Goal: Task Accomplishment & Management: Use online tool/utility

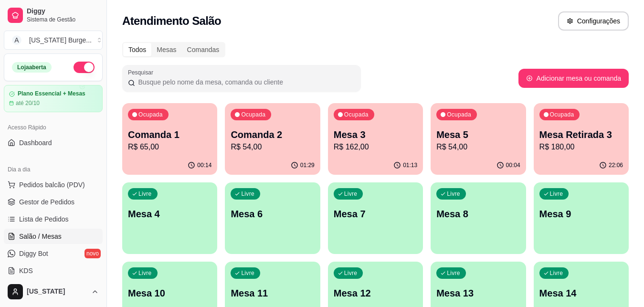
click at [461, 137] on p "Mesa 5" at bounding box center [479, 134] width 84 height 13
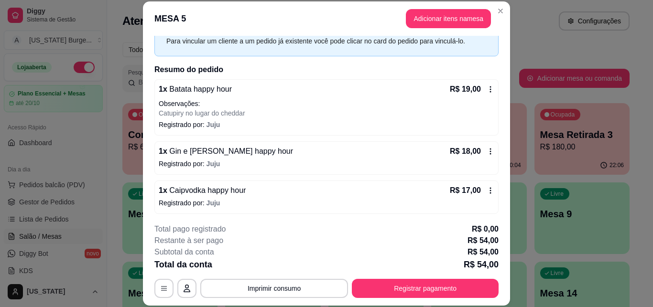
scroll to position [49, 0]
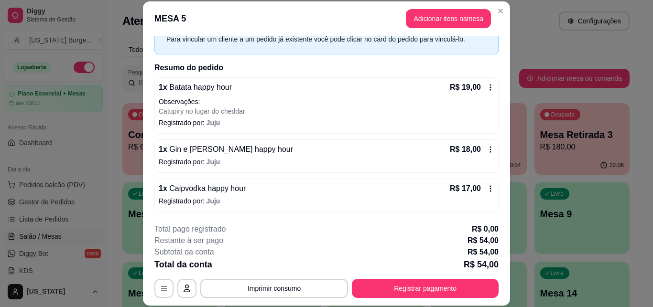
click at [490, 89] on icon at bounding box center [490, 88] width 1 height 6
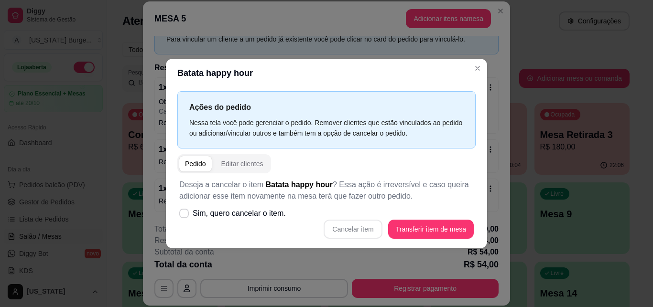
click at [402, 118] on div "Nessa tela você pode gerenciar o pedido. Remover clientes que estão vinculados …" at bounding box center [326, 128] width 274 height 21
click at [181, 214] on icon at bounding box center [183, 213] width 7 height 5
click at [181, 215] on input "Sim, quero cancelar o item." at bounding box center [182, 218] width 6 height 6
checkbox input "true"
click at [365, 233] on button "Cancelar item" at bounding box center [352, 229] width 57 height 19
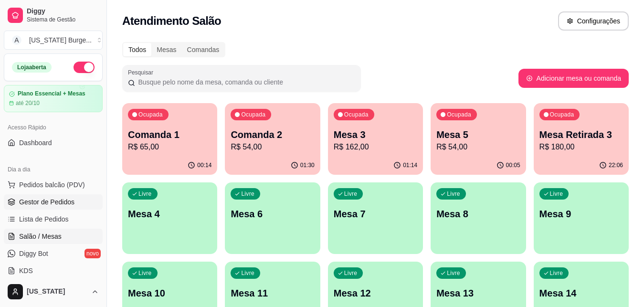
click at [78, 201] on link "Gestor de Pedidos" at bounding box center [53, 201] width 99 height 15
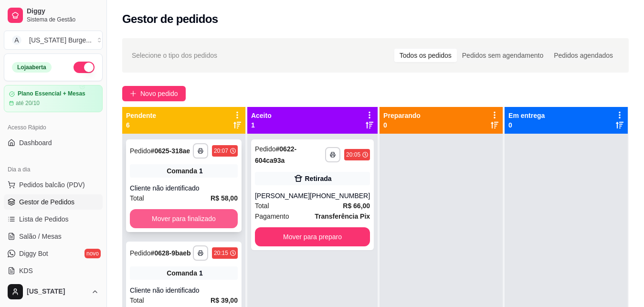
click at [162, 228] on button "Mover para finalizado" at bounding box center [184, 218] width 108 height 19
click at [162, 228] on button "Mover para finalizado" at bounding box center [183, 219] width 105 height 19
click at [164, 225] on button "Mover para finalizado" at bounding box center [184, 218] width 108 height 19
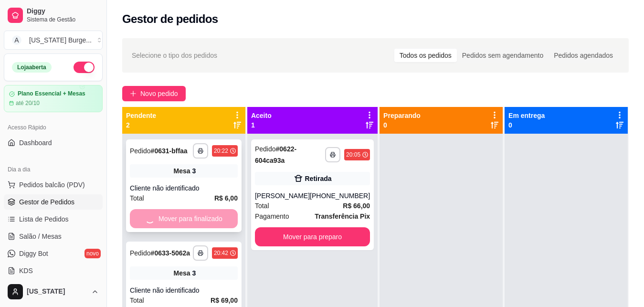
click at [164, 225] on div "Mover para finalizado" at bounding box center [184, 218] width 108 height 19
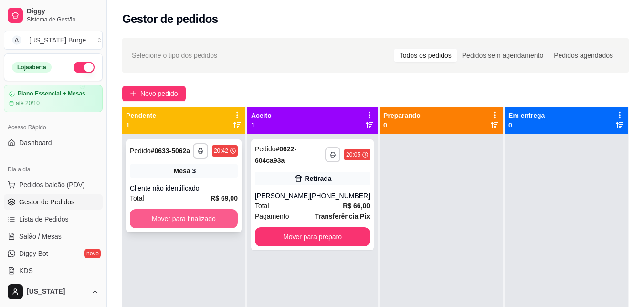
click at [184, 215] on button "Mover para finalizado" at bounding box center [184, 218] width 108 height 19
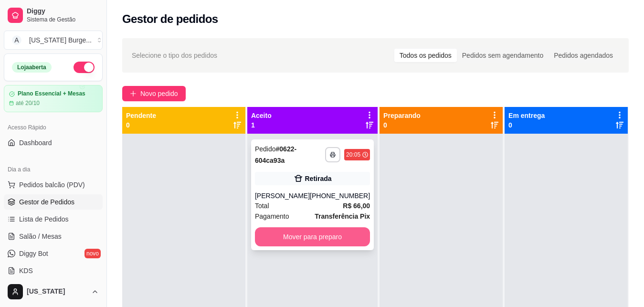
click at [334, 236] on button "Mover para preparo" at bounding box center [312, 236] width 115 height 19
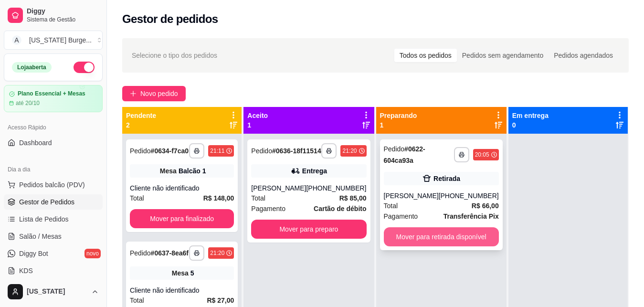
click at [425, 236] on button "Mover para retirada disponível" at bounding box center [441, 236] width 115 height 19
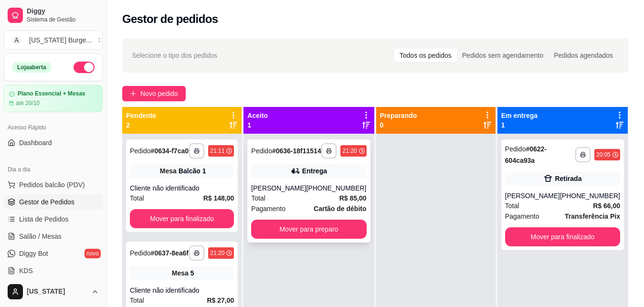
click at [299, 204] on div "Total R$ 85,00" at bounding box center [308, 198] width 115 height 11
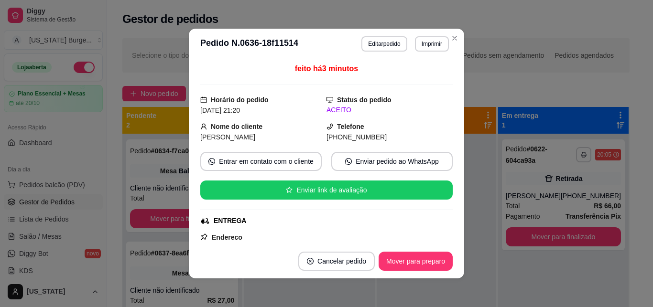
scroll to position [160, 0]
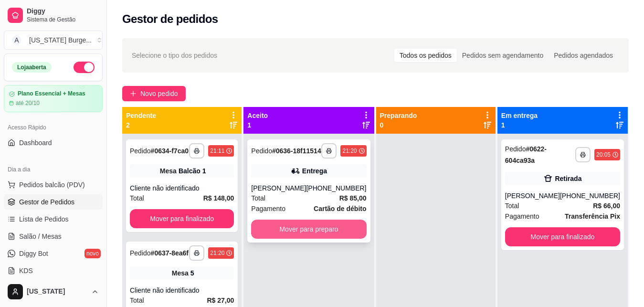
click at [303, 239] on button "Mover para preparo" at bounding box center [308, 229] width 115 height 19
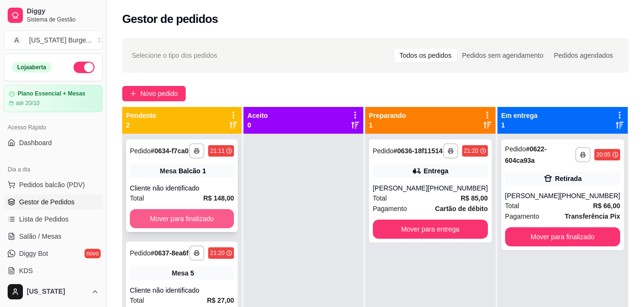
click at [225, 217] on button "Mover para finalizado" at bounding box center [182, 218] width 104 height 19
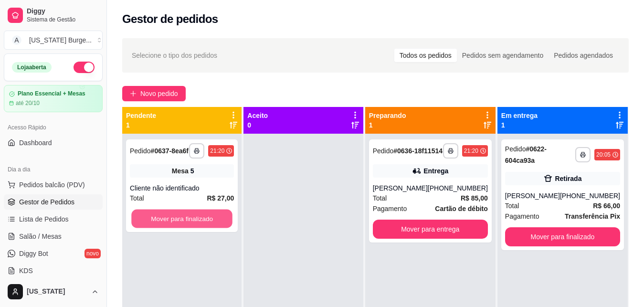
click at [225, 217] on button "Mover para finalizado" at bounding box center [181, 219] width 101 height 19
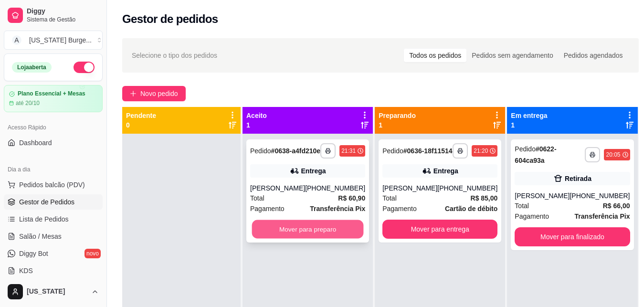
click at [307, 239] on button "Mover para preparo" at bounding box center [308, 229] width 112 height 19
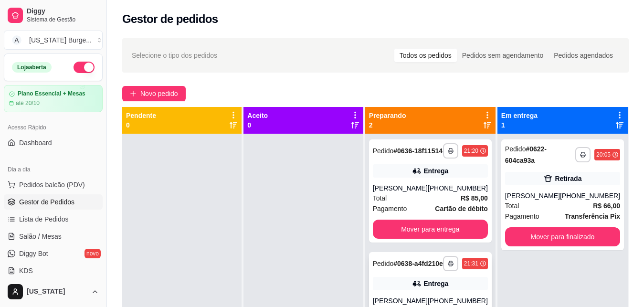
click at [416, 268] on strong "# 0638-a4fd210e" at bounding box center [419, 264] width 50 height 8
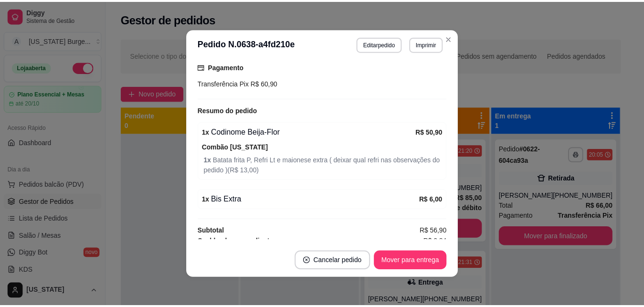
scroll to position [254, 0]
